Goal: Task Accomplishment & Management: Use online tool/utility

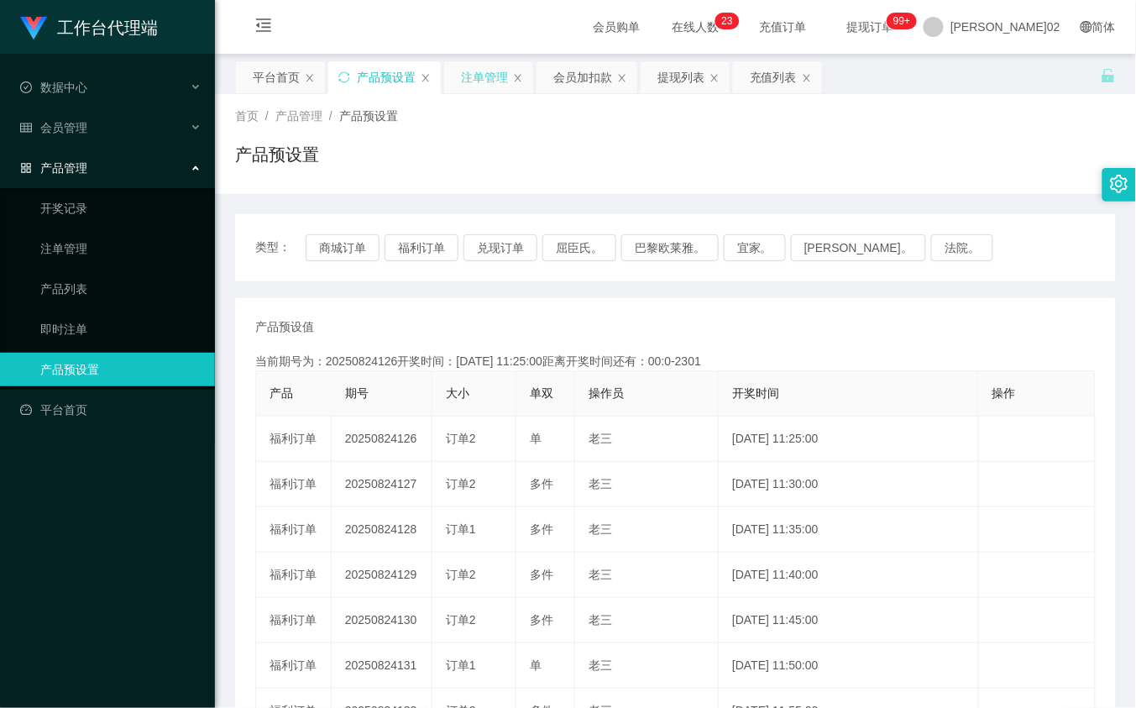
click at [496, 84] on div "注单管理" at bounding box center [484, 77] width 47 height 32
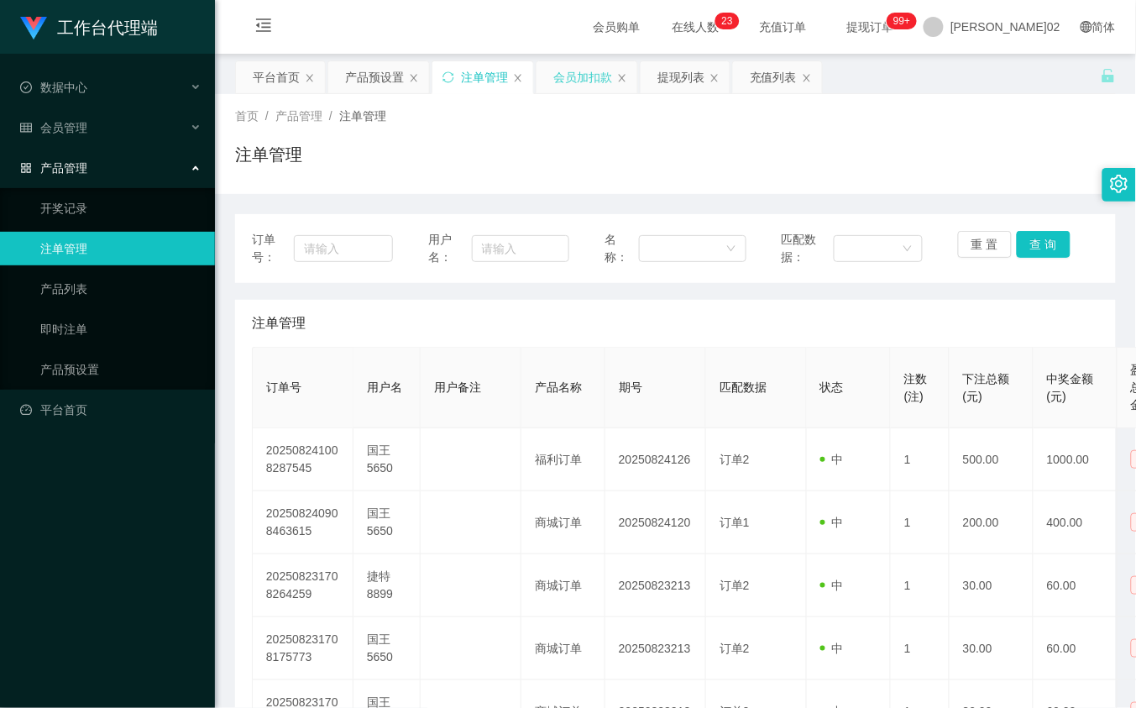
drag, startPoint x: 573, startPoint y: 77, endPoint x: 572, endPoint y: 93, distance: 16.0
click at [574, 77] on div "会员加扣款" at bounding box center [583, 77] width 59 height 32
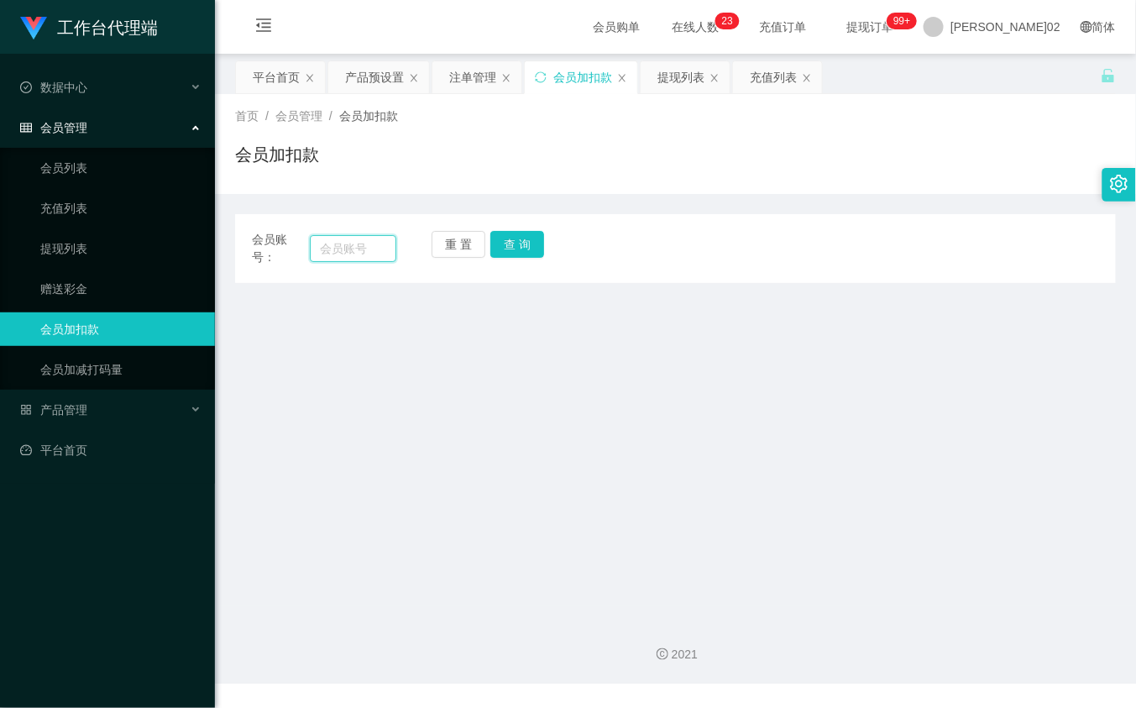
click at [383, 240] on input "text" at bounding box center [353, 248] width 86 height 27
paste input "0178371332"
type input "0178371332"
click at [498, 233] on button "查 询" at bounding box center [518, 244] width 54 height 27
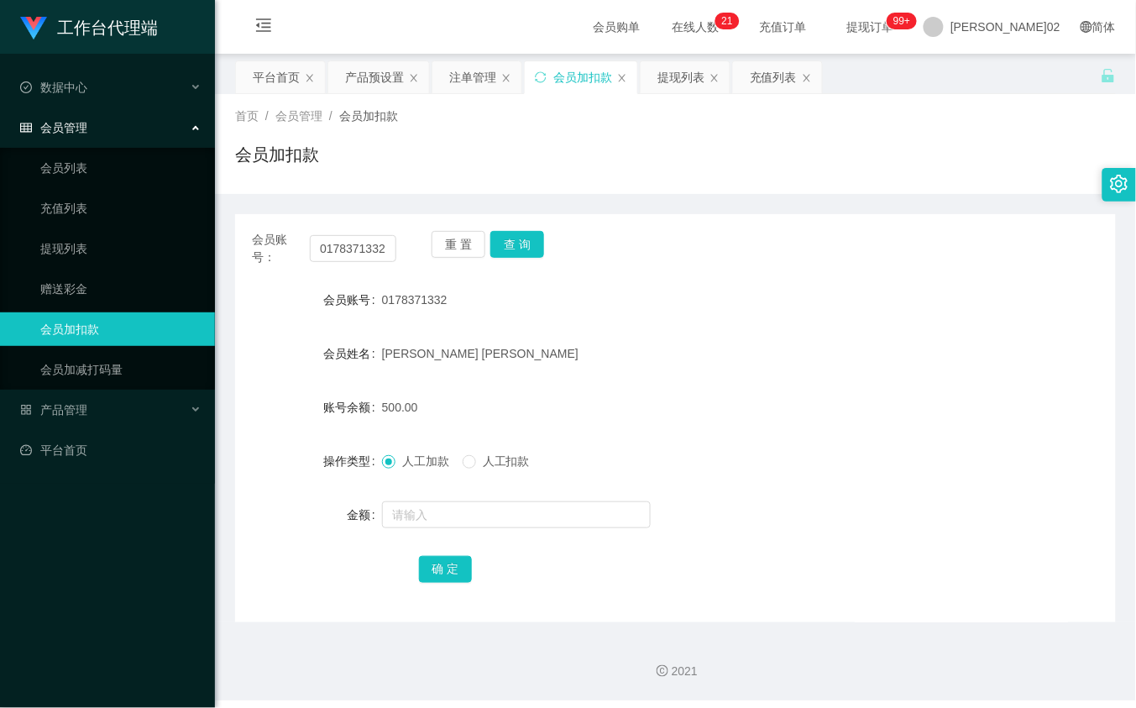
click at [812, 290] on div "0178371332" at bounding box center [639, 300] width 514 height 34
click at [401, 67] on div "产品预设置" at bounding box center [374, 77] width 59 height 32
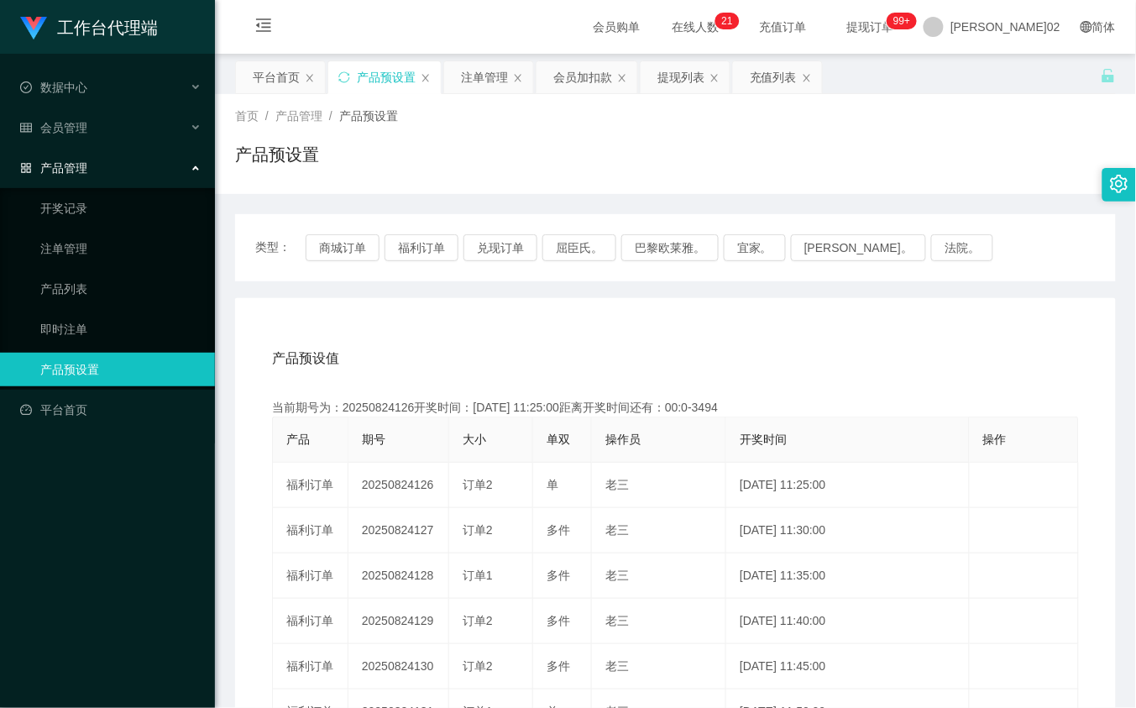
click at [338, 261] on div "类型： 商城订单 福利订单 兑现订单 屈臣氏。 巴黎欧莱雅。 宜家。 [PERSON_NAME]。 法院。" at bounding box center [675, 247] width 881 height 67
click at [340, 254] on button "商城订单" at bounding box center [343, 247] width 74 height 27
click at [342, 254] on button "商城订单" at bounding box center [343, 247] width 74 height 27
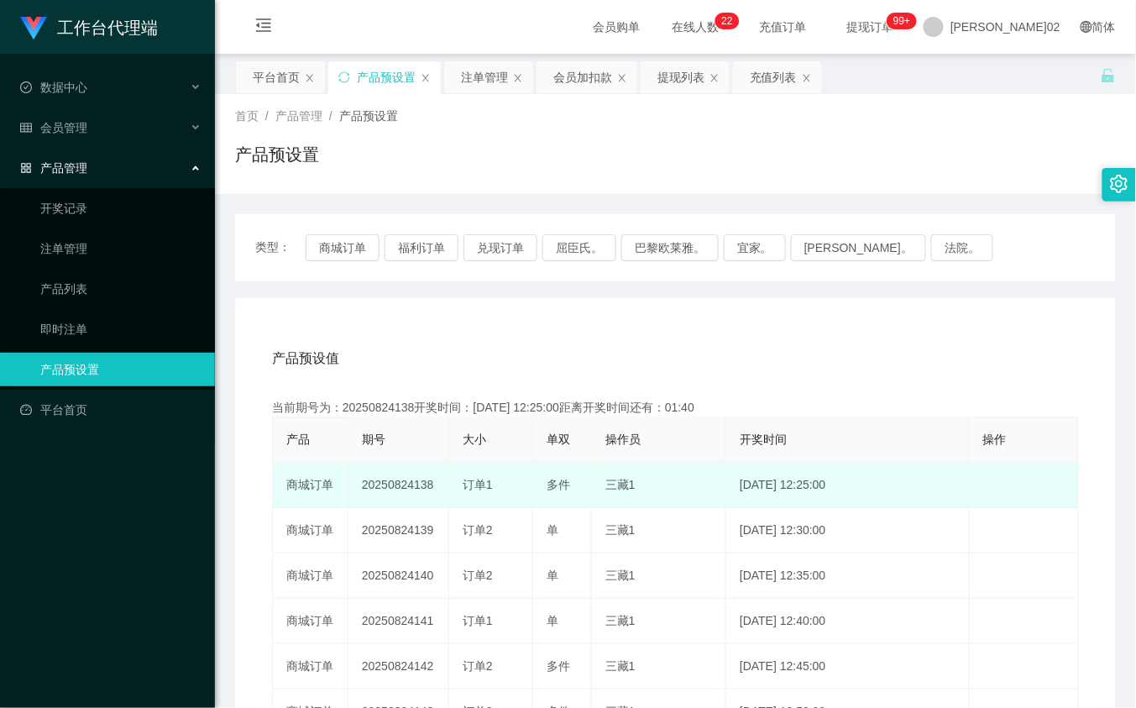
click at [409, 487] on td "20250824138" at bounding box center [399, 485] width 101 height 45
copy td "20250824138"
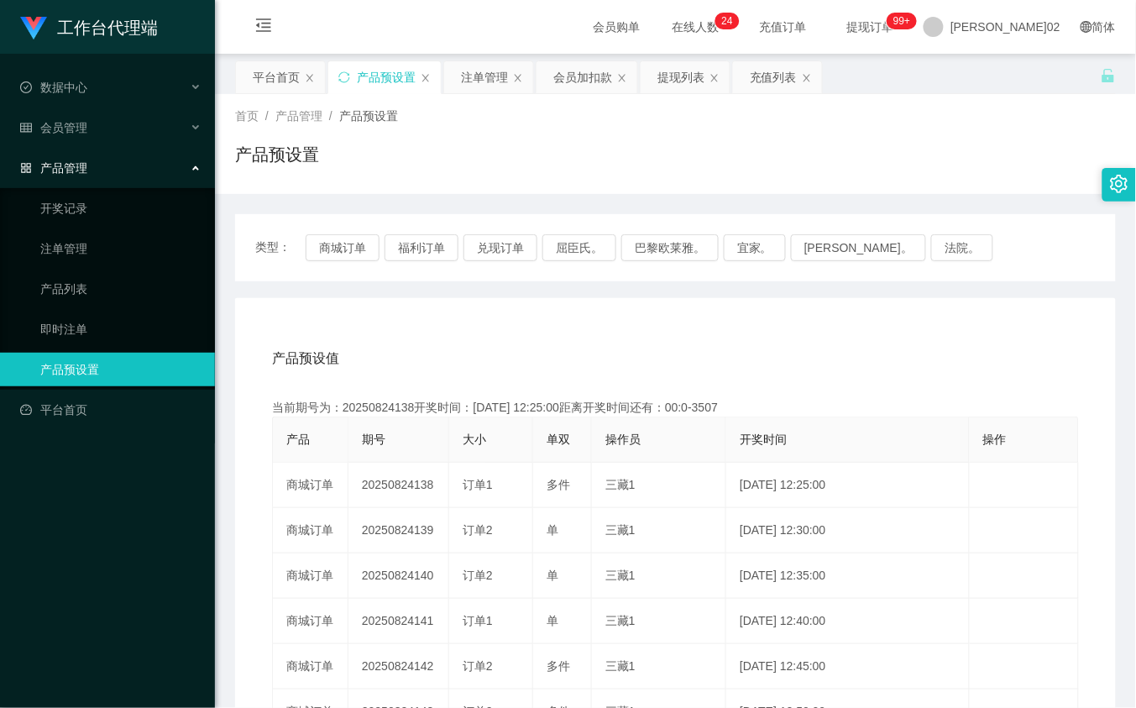
click at [937, 354] on div "产品预设值 添加期号" at bounding box center [675, 358] width 807 height 47
drag, startPoint x: 298, startPoint y: 236, endPoint x: 332, endPoint y: 249, distance: 35.9
click at [300, 236] on span "类型：" at bounding box center [280, 247] width 50 height 27
click at [364, 258] on button "商城订单" at bounding box center [343, 247] width 74 height 27
